Goal: Information Seeking & Learning: Learn about a topic

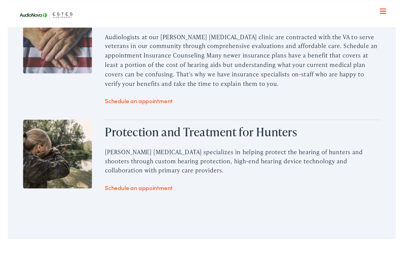
scroll to position [1226, 0]
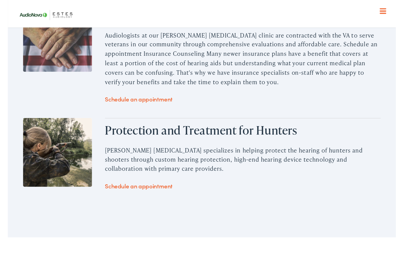
click at [298, 152] on p "Estes Audiology specializes in helping protect the hearing of hunters and shoot…" at bounding box center [244, 166] width 287 height 29
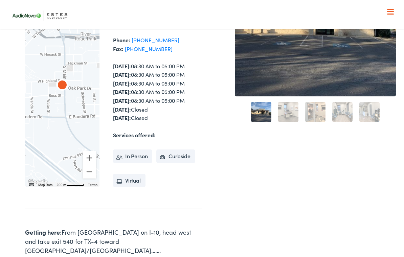
scroll to position [0, 0]
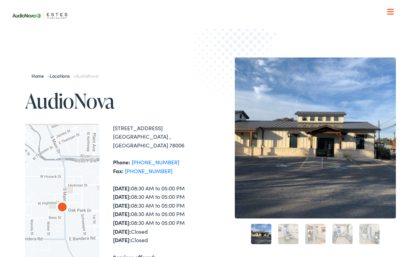
click at [42, 78] on link "Home" at bounding box center [39, 75] width 16 height 7
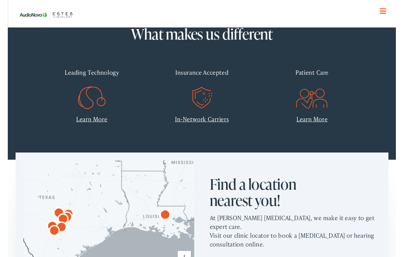
scroll to position [255, 0]
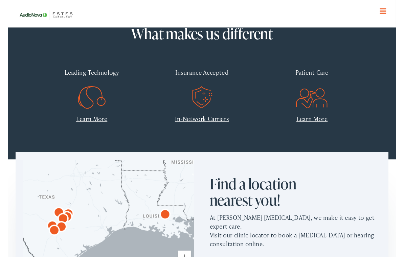
click at [220, 78] on div "Insurance Accepted" at bounding box center [202, 75] width 105 height 20
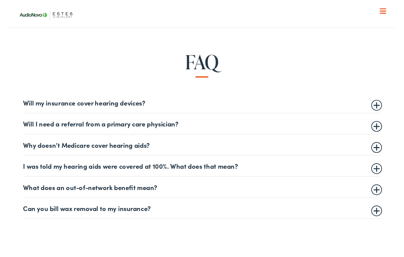
scroll to position [348, 0]
click at [384, 110] on summary "Will my insurance cover hearing devices?" at bounding box center [202, 107] width 372 height 8
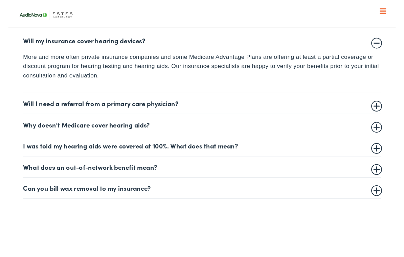
click at [383, 109] on summary "Will I need a referral from a primary care physician?" at bounding box center [202, 108] width 372 height 8
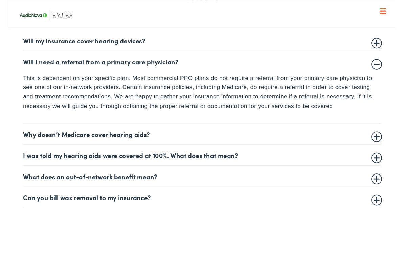
click at [379, 149] on details "Why doesn’t Medicare cover hearing aids? Medicare does not currently cover medi…" at bounding box center [202, 140] width 372 height 22
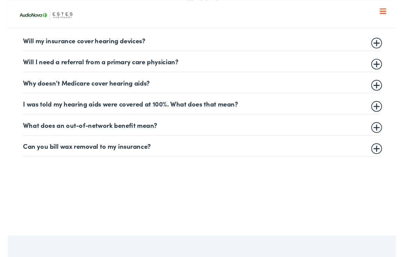
click at [382, 89] on summary "Why doesn’t Medicare cover hearing aids?" at bounding box center [202, 86] width 372 height 8
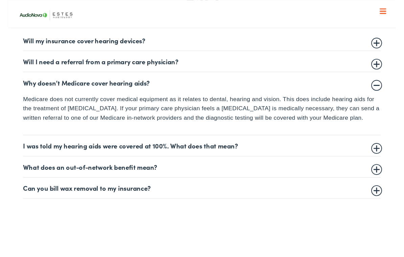
click at [384, 160] on details "I was told my hearing aids were covered at 100%. What does that mean? In most c…" at bounding box center [202, 152] width 372 height 22
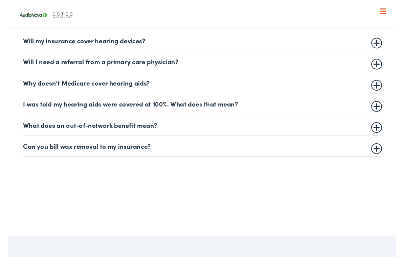
click at [380, 116] on details "I was told my hearing aids were covered at 100%. What does that mean? In most c…" at bounding box center [202, 108] width 372 height 22
click at [383, 112] on summary "I was told my hearing aids were covered at 100%. What does that mean?" at bounding box center [202, 108] width 372 height 8
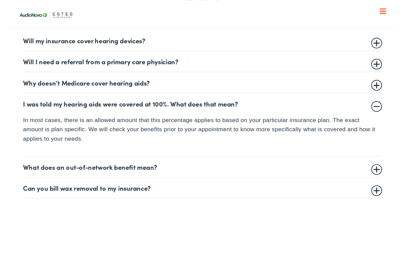
click at [381, 175] on summary "What does an out-of-network benefit mean?" at bounding box center [202, 174] width 372 height 8
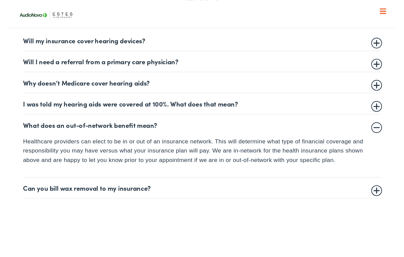
click at [376, 198] on summary "Can you bill wax removal to my insurance?" at bounding box center [202, 196] width 372 height 8
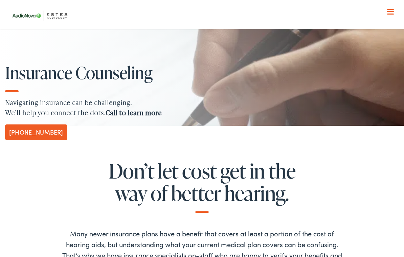
scroll to position [0, 0]
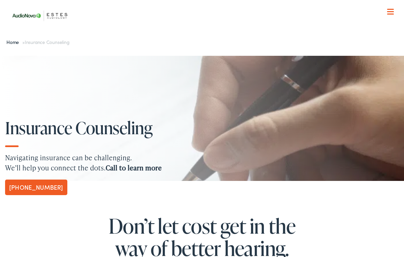
click at [391, 14] on span at bounding box center [390, 14] width 7 height 1
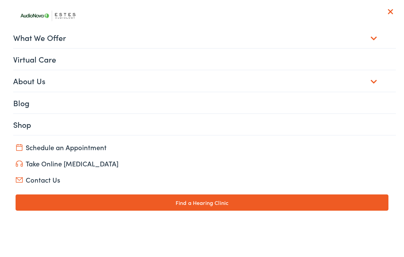
click at [278, 86] on link "About Us" at bounding box center [204, 80] width 383 height 21
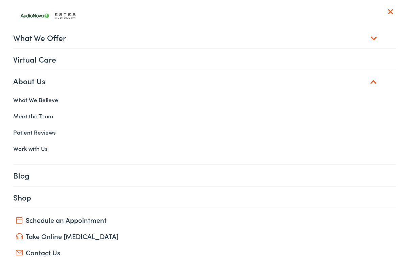
click at [45, 118] on link "Meet the Team" at bounding box center [202, 116] width 388 height 16
click at [42, 115] on link "Meet the Team" at bounding box center [202, 116] width 388 height 16
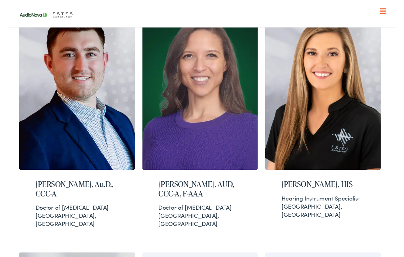
scroll to position [244, 0]
click at [335, 187] on h2 "[PERSON_NAME], HIS" at bounding box center [328, 192] width 86 height 10
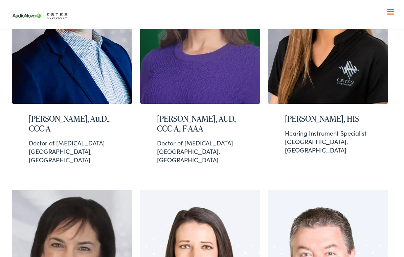
scroll to position [317, 0]
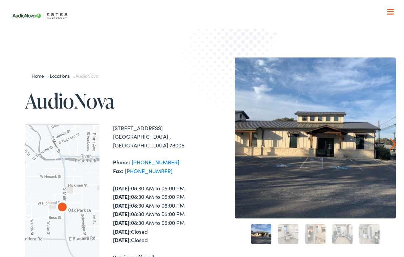
click at [44, 79] on link "Home" at bounding box center [39, 75] width 16 height 7
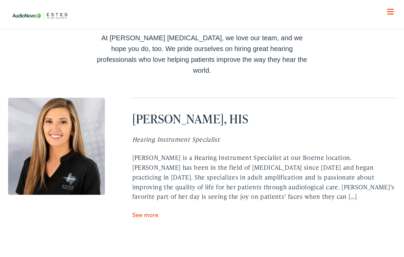
scroll to position [2019, 0]
click at [155, 170] on div "Grace Rahtjen, HIS Hearing Instrument Specialist Grace Rahtjen is a Hearing Ins…" at bounding box center [264, 158] width 264 height 121
click at [150, 211] on link "See more" at bounding box center [145, 215] width 26 height 8
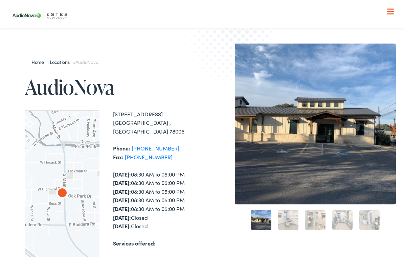
scroll to position [0, 0]
